Goal: Transaction & Acquisition: Subscribe to service/newsletter

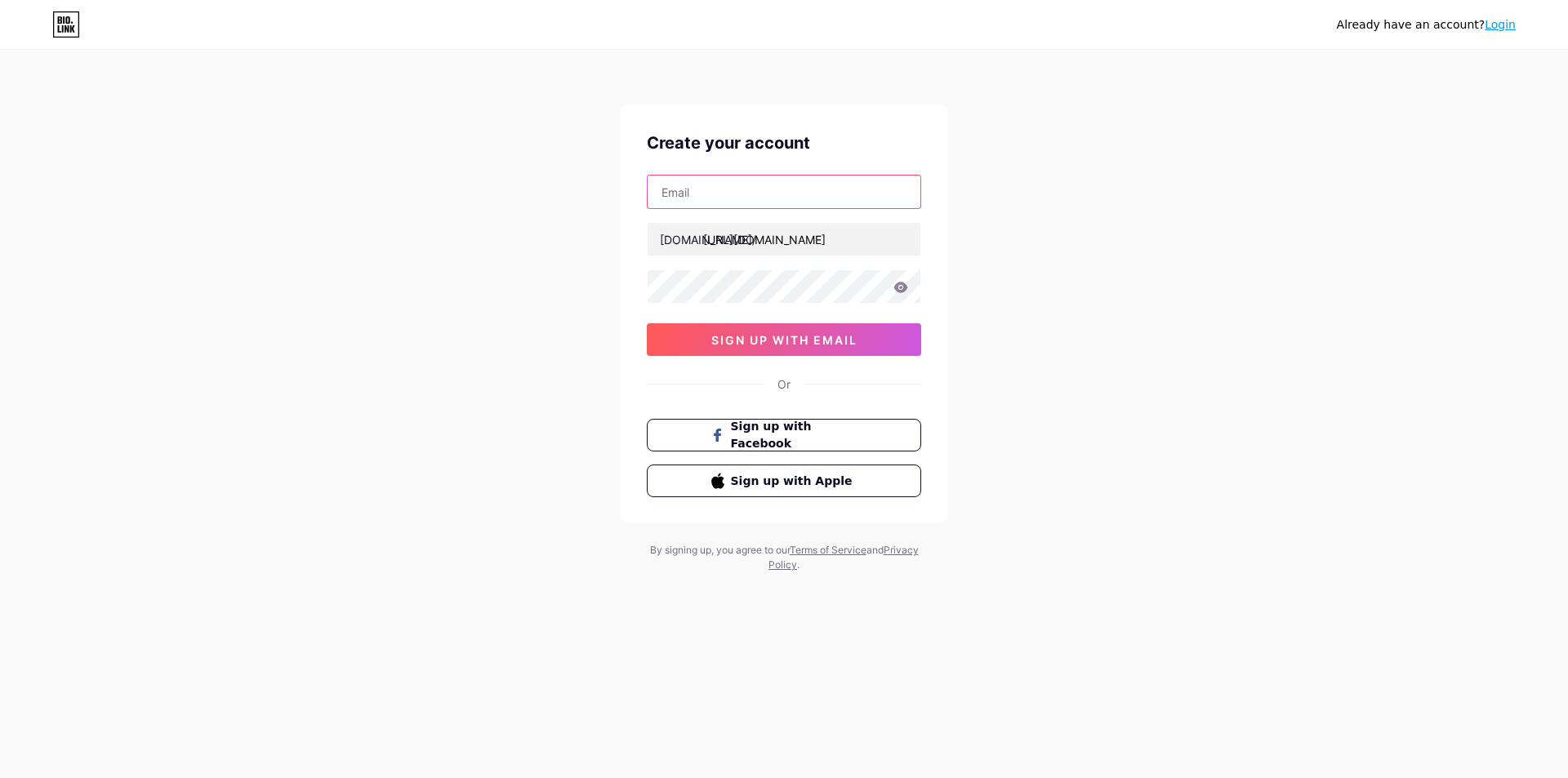
click at [763, 193] on input "text" at bounding box center [784, 192] width 273 height 33
type input "[EMAIL_ADDRESS][DOMAIN_NAME]"
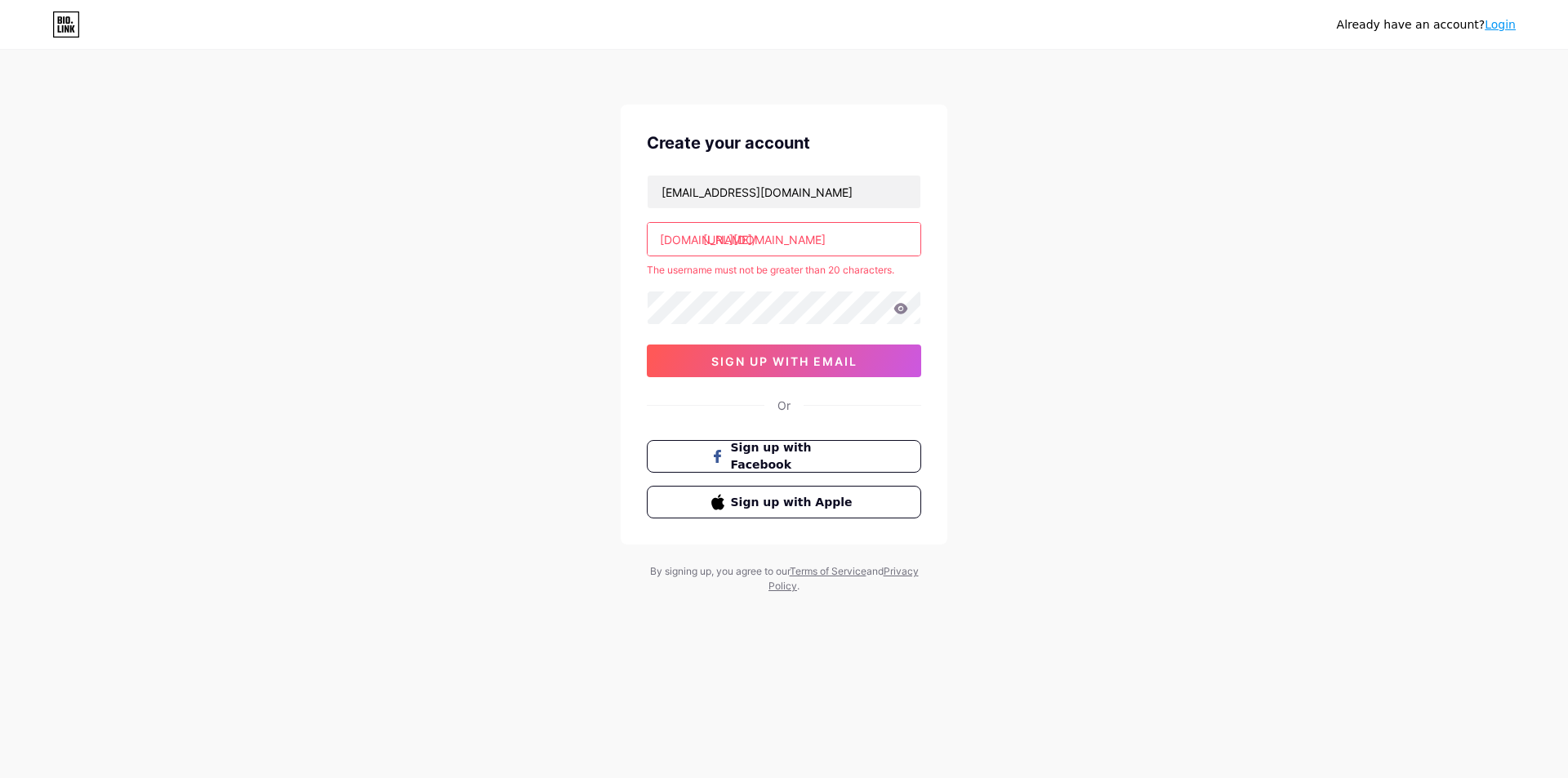
click at [899, 309] on icon at bounding box center [900, 308] width 15 height 12
click at [864, 355] on button "sign up with email" at bounding box center [784, 361] width 275 height 33
click at [900, 310] on icon at bounding box center [900, 308] width 15 height 12
drag, startPoint x: 901, startPoint y: 244, endPoint x: 744, endPoint y: 244, distance: 157.0
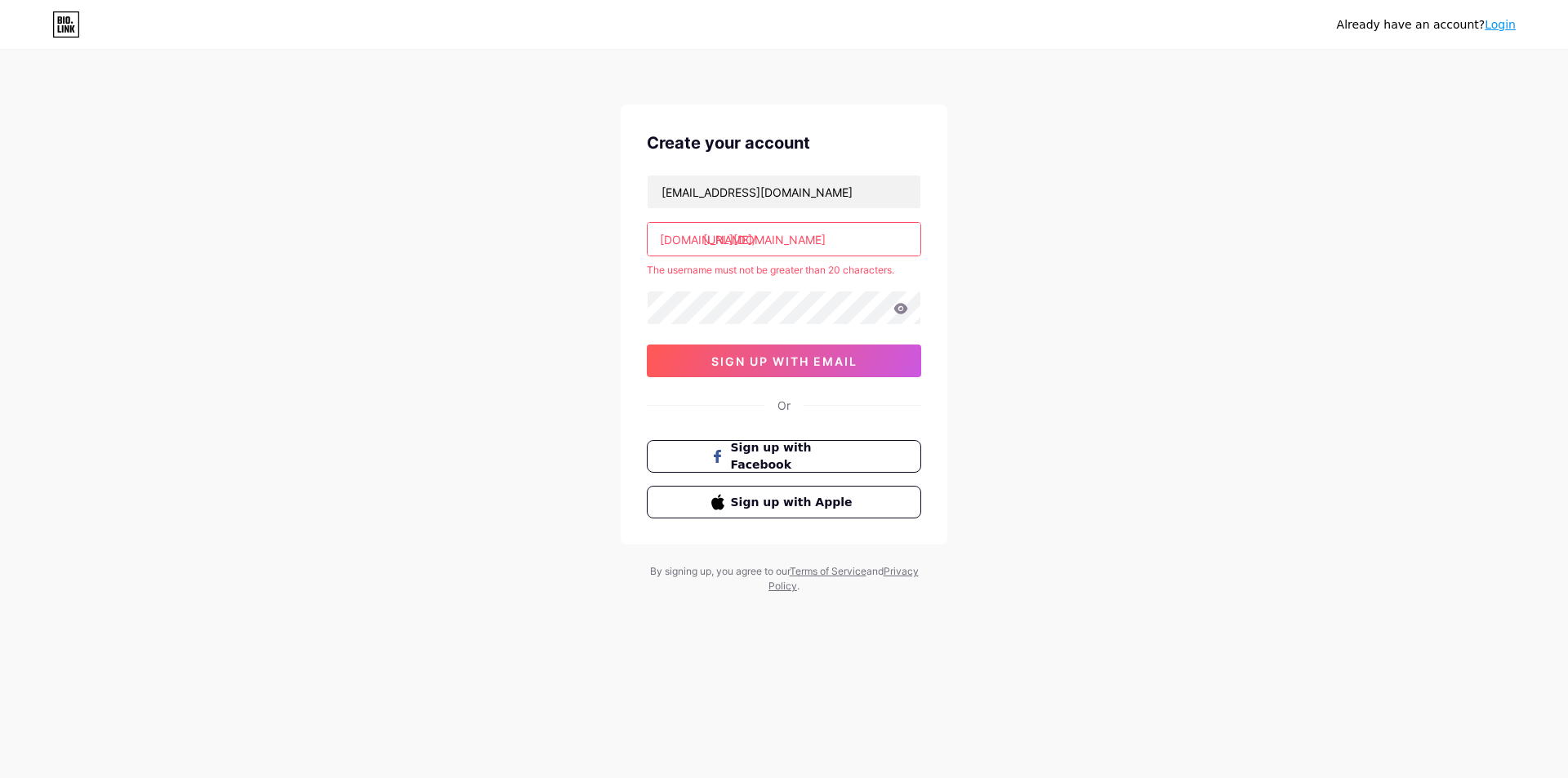
click at [744, 244] on input "[URL][DOMAIN_NAME]" at bounding box center [784, 239] width 273 height 33
drag, startPoint x: 909, startPoint y: 233, endPoint x: 803, endPoint y: 250, distance: 107.4
click at [803, 250] on input "[URL][DOMAIN_NAME]" at bounding box center [784, 239] width 273 height 33
